Goal: Task Accomplishment & Management: Use online tool/utility

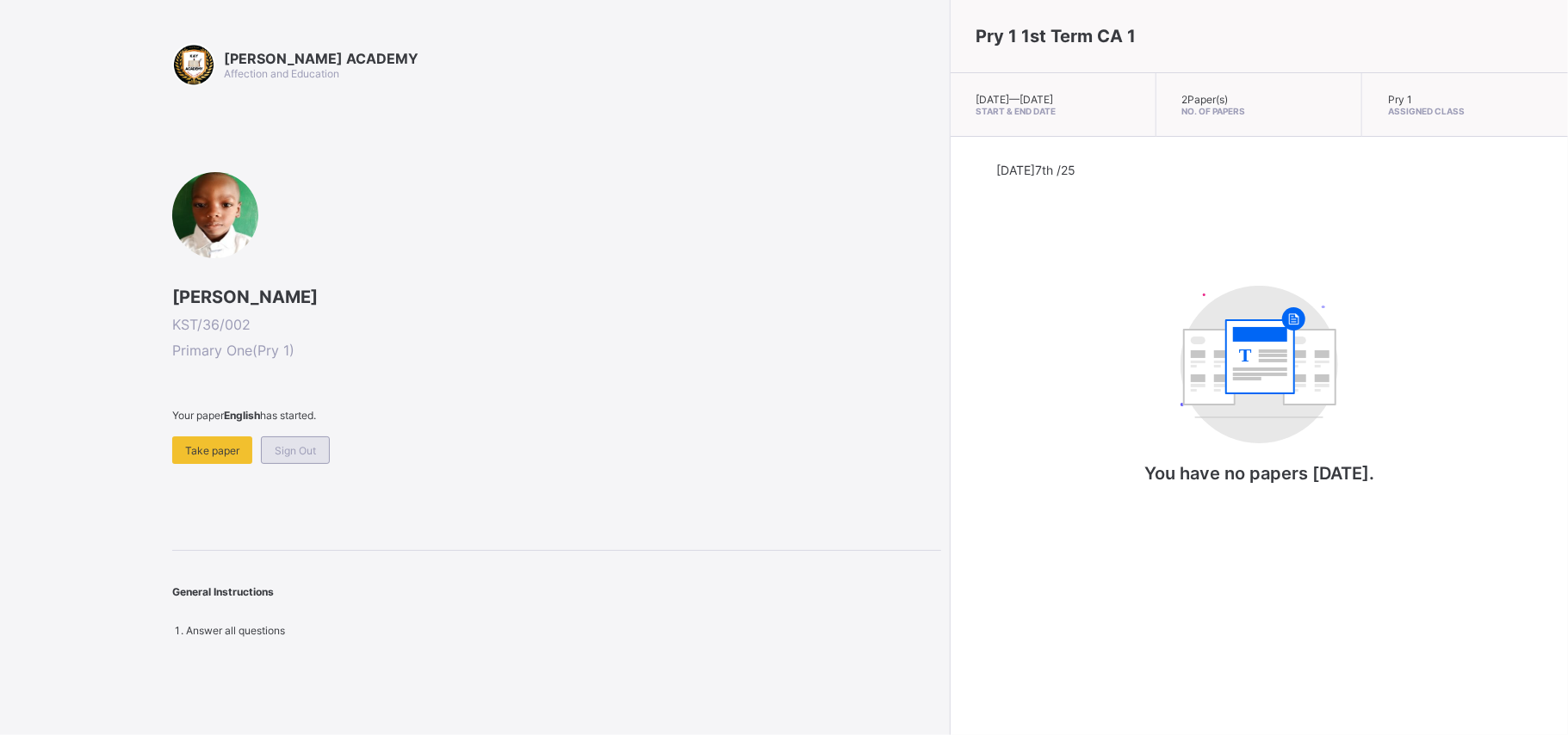
click at [302, 452] on span "Sign Out" at bounding box center [296, 450] width 42 height 13
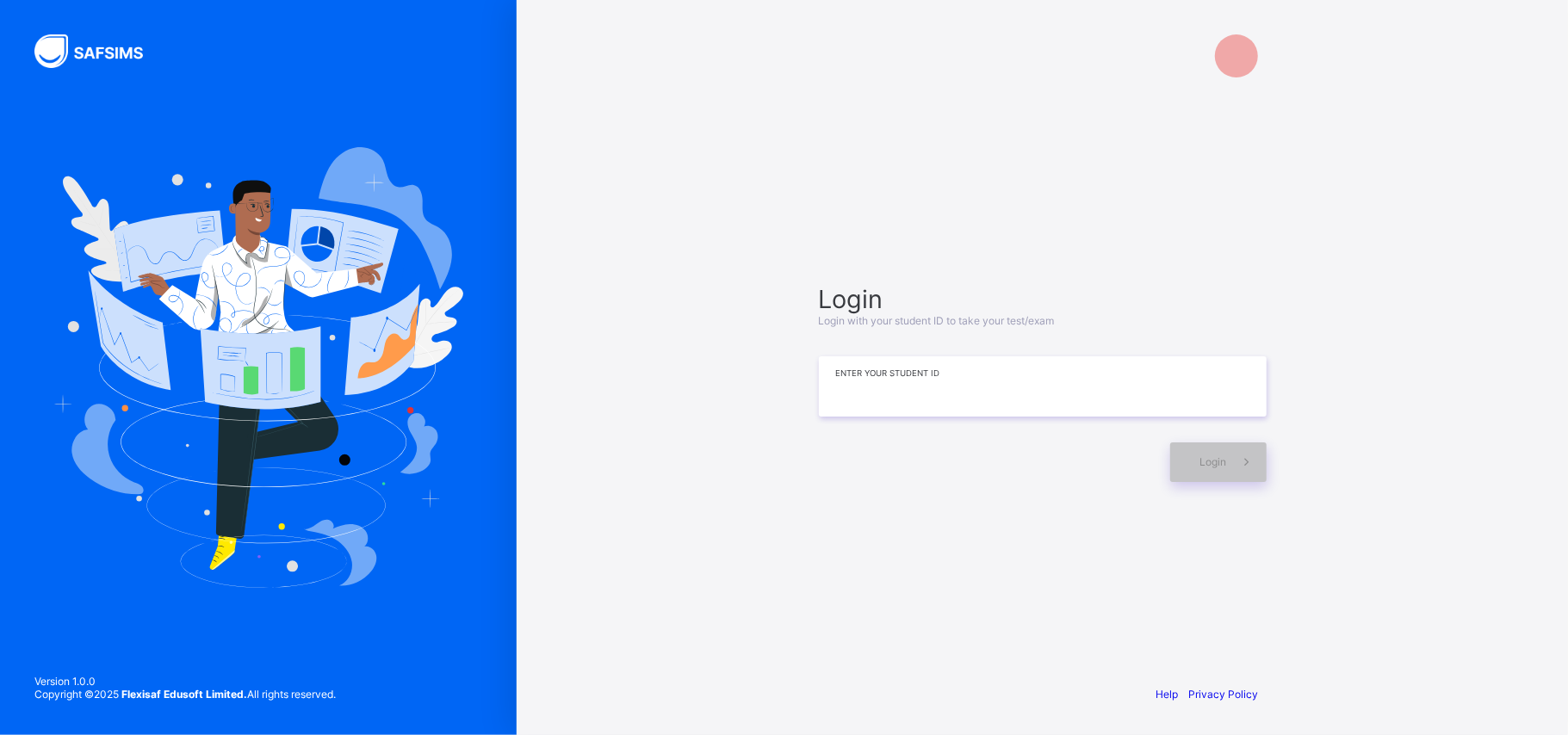
click at [893, 398] on input at bounding box center [1043, 387] width 447 height 61
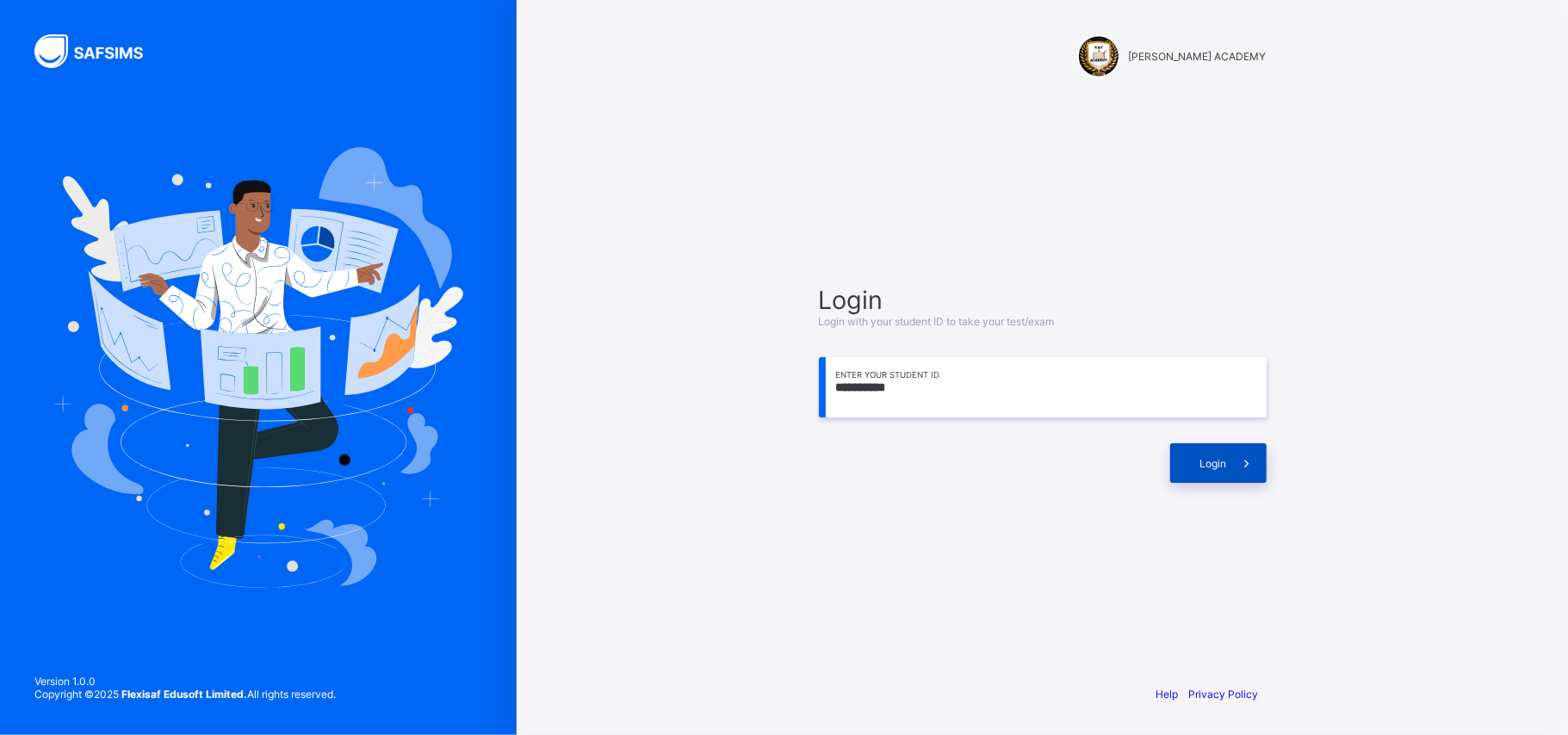
type input "**********"
click at [1213, 446] on div "Login" at bounding box center [1218, 463] width 96 height 40
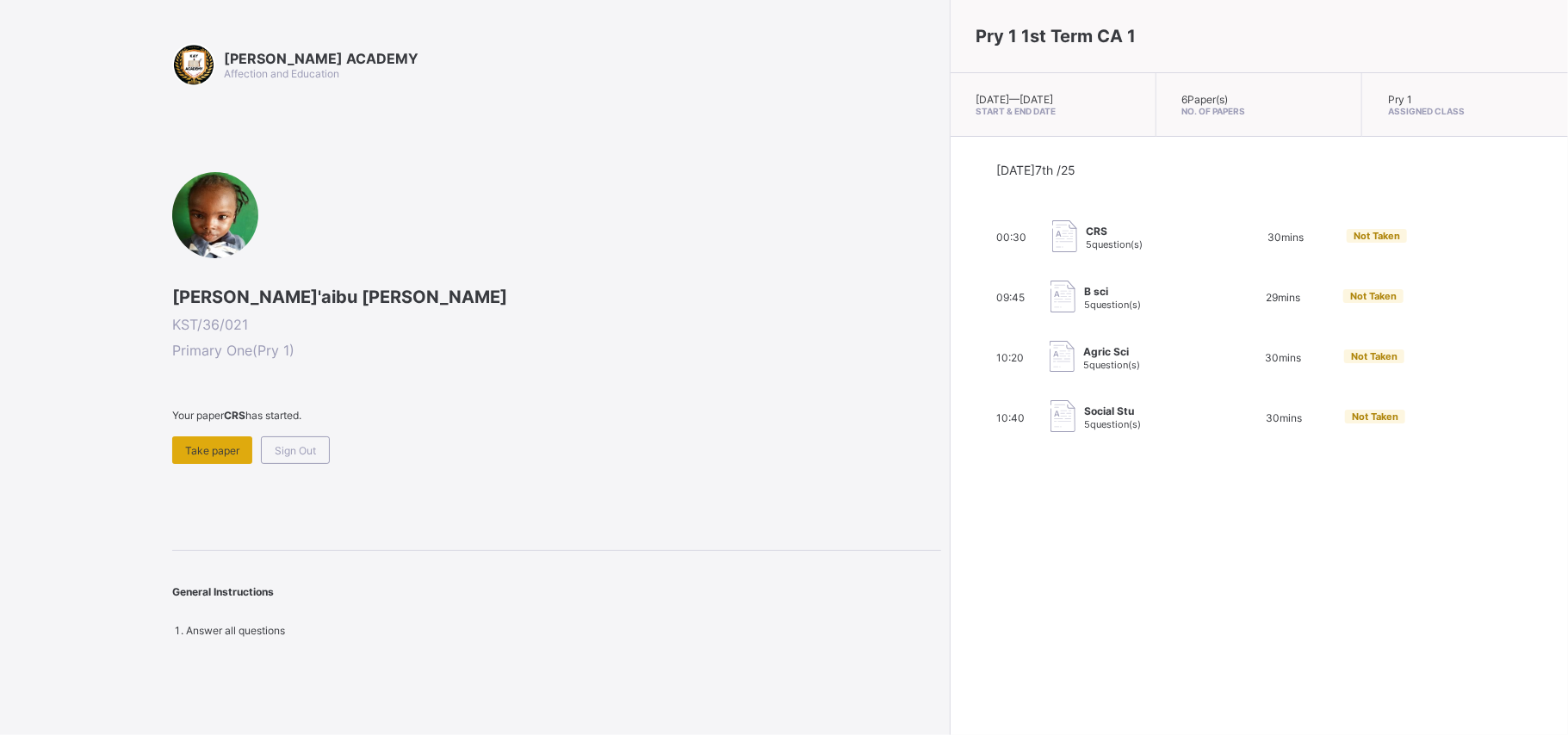
click at [208, 452] on span "Take paper" at bounding box center [212, 450] width 55 height 13
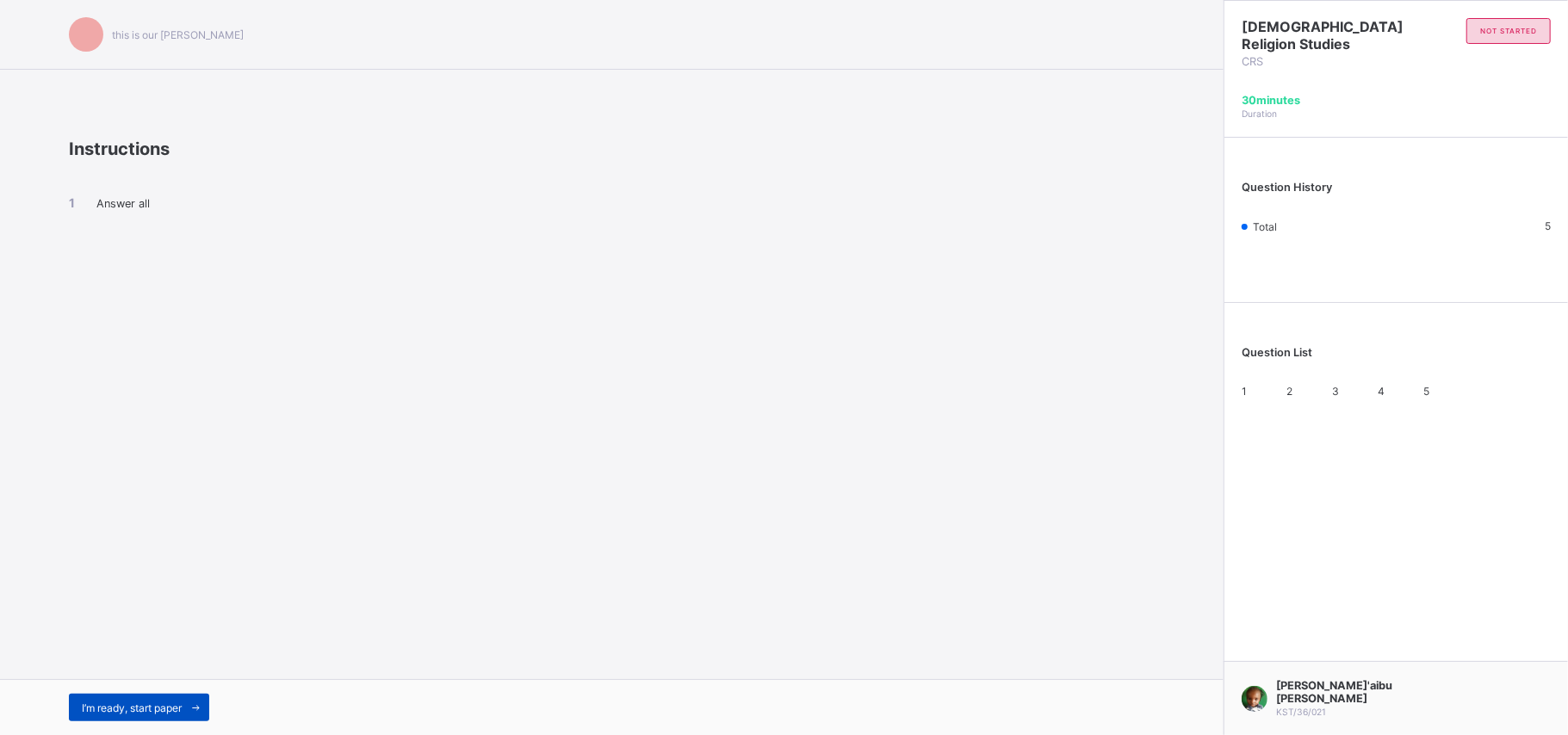
click at [146, 707] on span "I’m ready, start paper" at bounding box center [131, 707] width 100 height 13
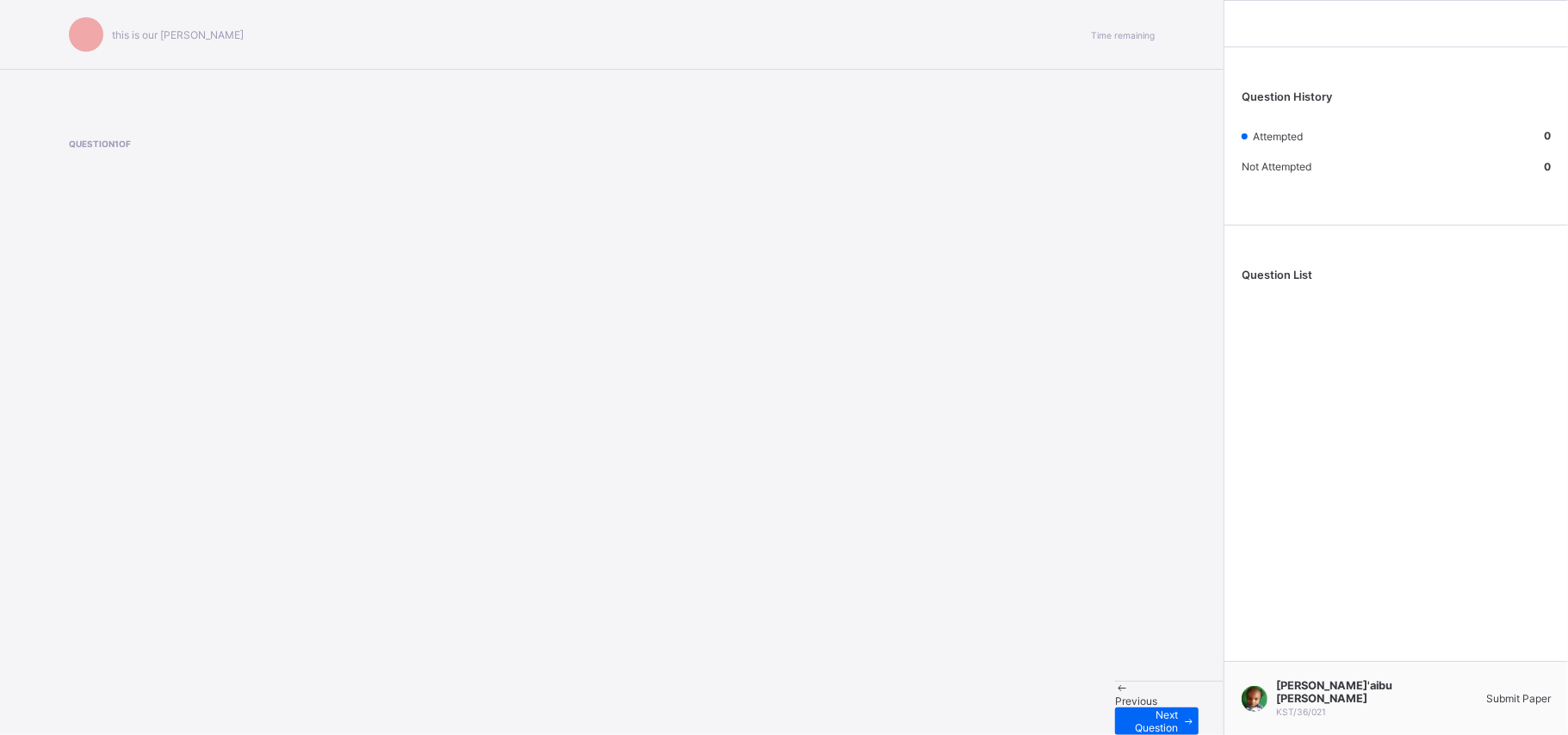
click at [1512, 693] on span "Submit Paper" at bounding box center [1518, 699] width 64 height 13
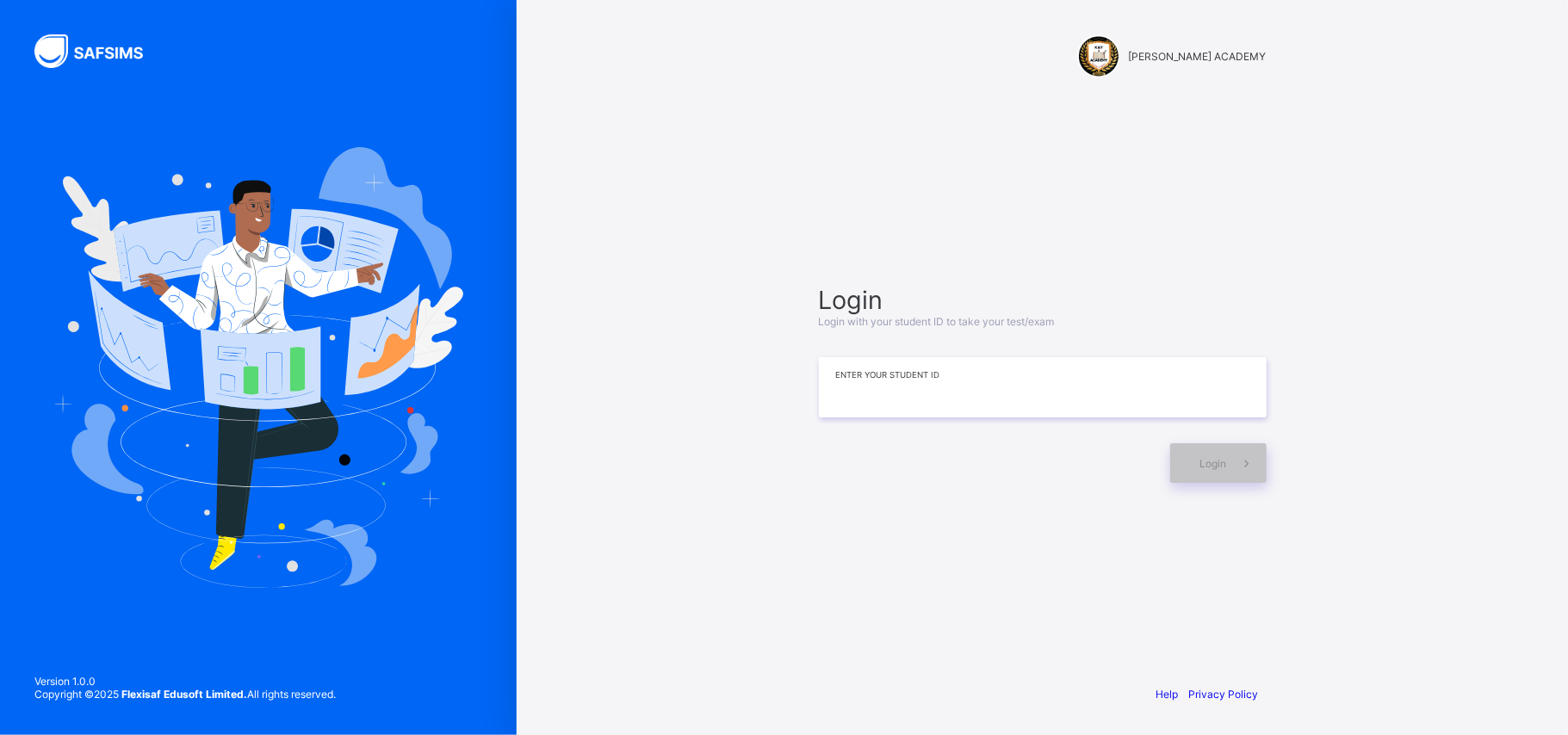
click at [972, 396] on input at bounding box center [1043, 387] width 447 height 61
